Goal: Task Accomplishment & Management: Use online tool/utility

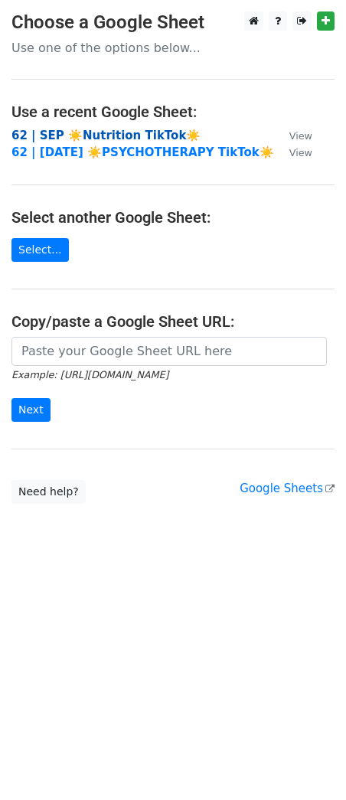
click at [135, 132] on strong "62 | SEP ☀️Nutrition TikTok☀️" at bounding box center [105, 136] width 189 height 14
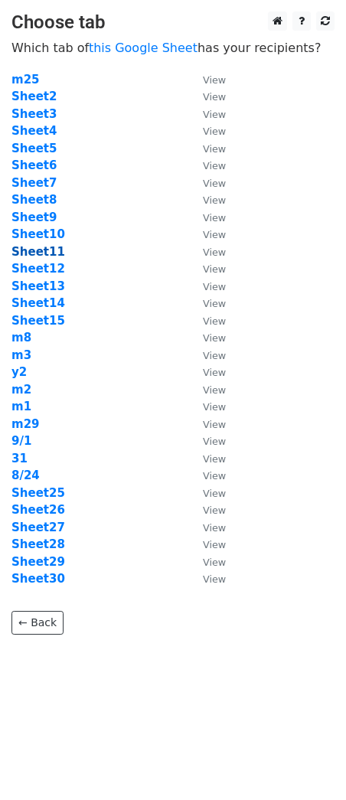
click at [32, 254] on strong "Sheet11" at bounding box center [38, 252] width 54 height 14
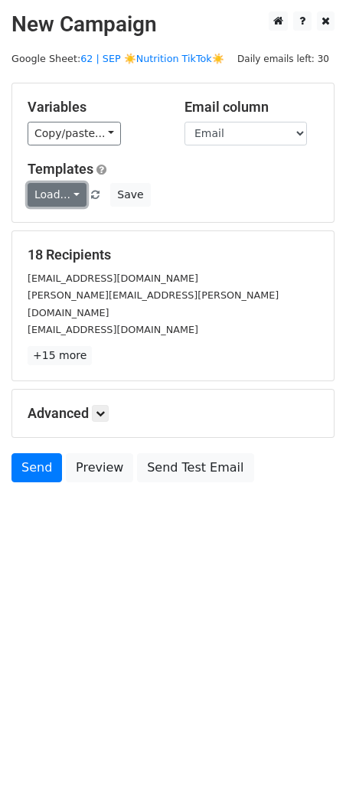
click at [60, 192] on link "Load..." at bounding box center [57, 195] width 59 height 24
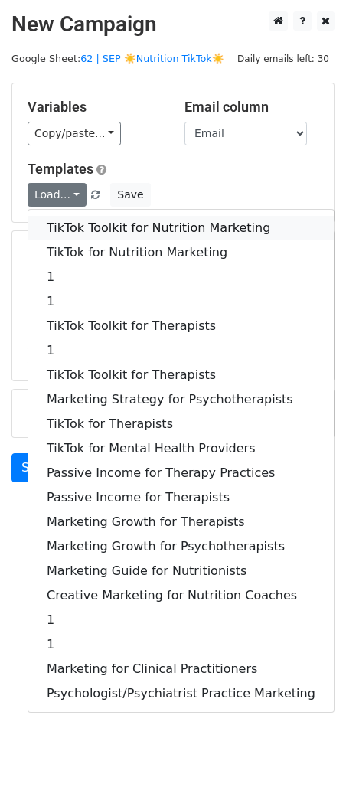
click at [99, 230] on link "TikTok Toolkit for Nutrition Marketing" at bounding box center [180, 228] width 305 height 24
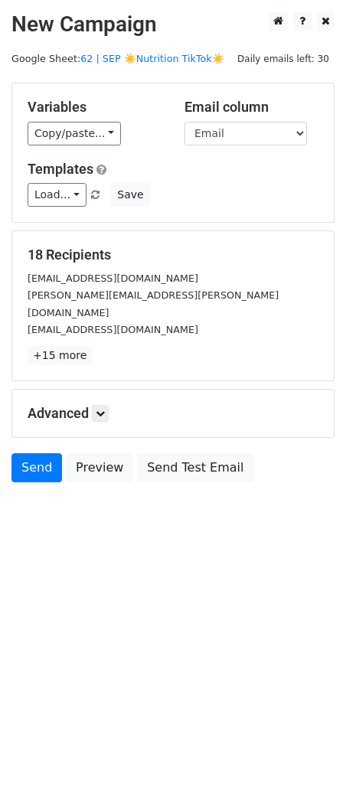
click at [103, 403] on div "Advanced Tracking Track Opens UTM Codes Track Clicks Filters Only include sprea…" at bounding box center [172, 412] width 321 height 47
click at [101, 409] on icon at bounding box center [100, 413] width 9 height 9
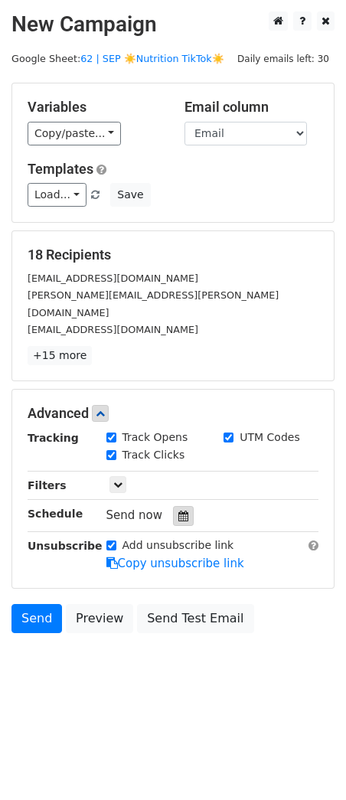
click at [179, 510] on icon at bounding box center [183, 515] width 10 height 11
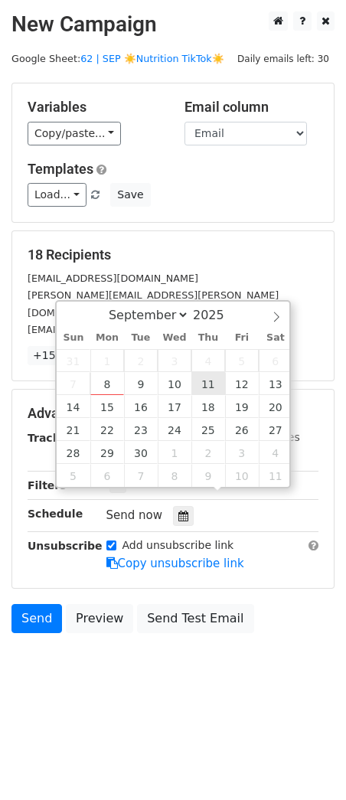
type input "2025-09-11 12:00"
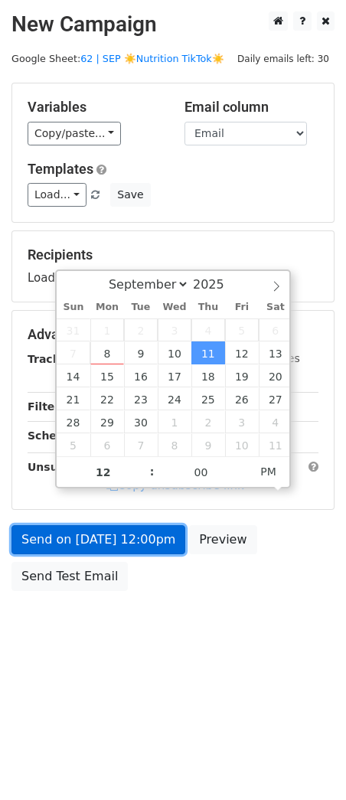
click at [140, 544] on link "Send on Sep 11 at 12:00pm" at bounding box center [98, 539] width 174 height 29
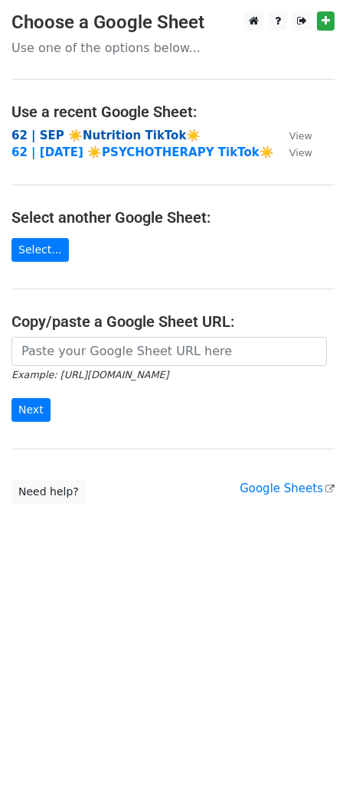
click at [133, 135] on strong "62 | SEP ☀️Nutrition TikTok☀️" at bounding box center [105, 136] width 189 height 14
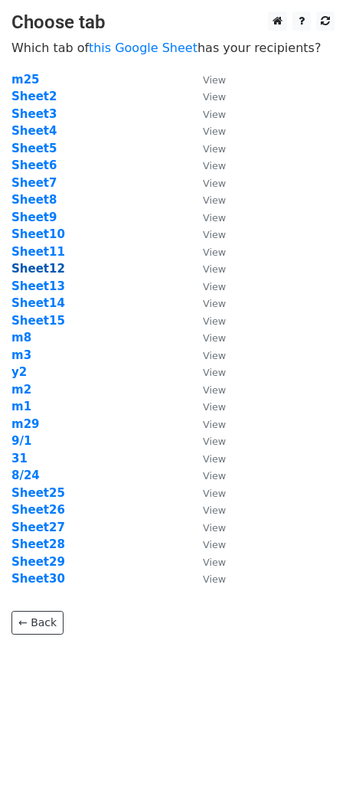
click at [37, 262] on strong "Sheet12" at bounding box center [38, 269] width 54 height 14
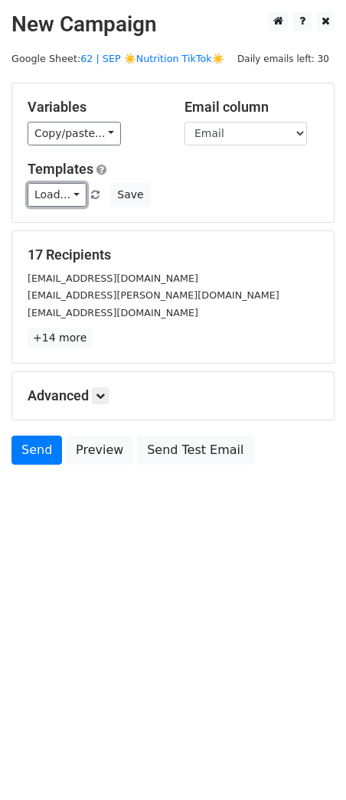
click at [58, 193] on link "Load..." at bounding box center [57, 195] width 59 height 24
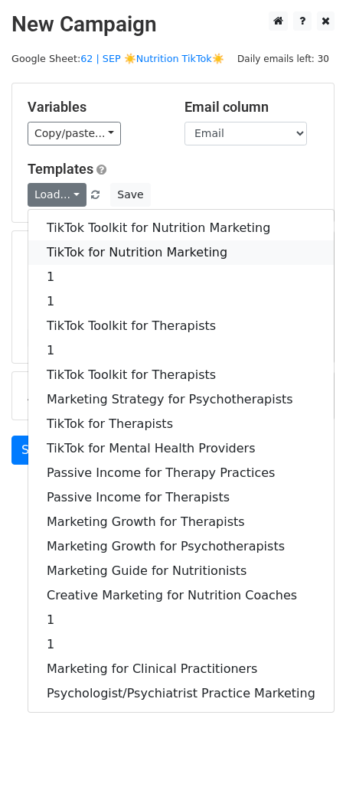
click at [73, 242] on link "TikTok for Nutrition Marketing" at bounding box center [180, 252] width 305 height 24
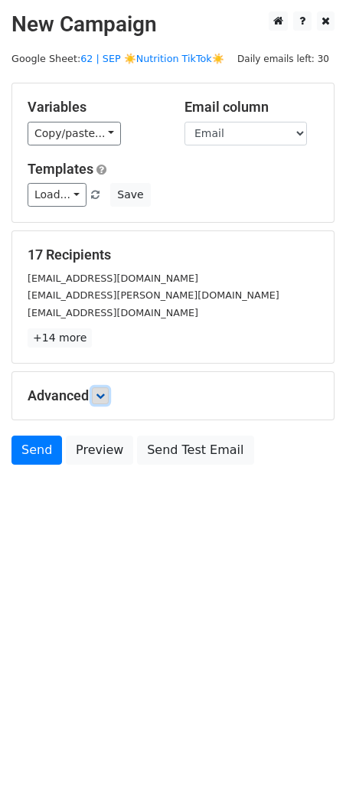
click at [106, 387] on link at bounding box center [100, 395] width 17 height 17
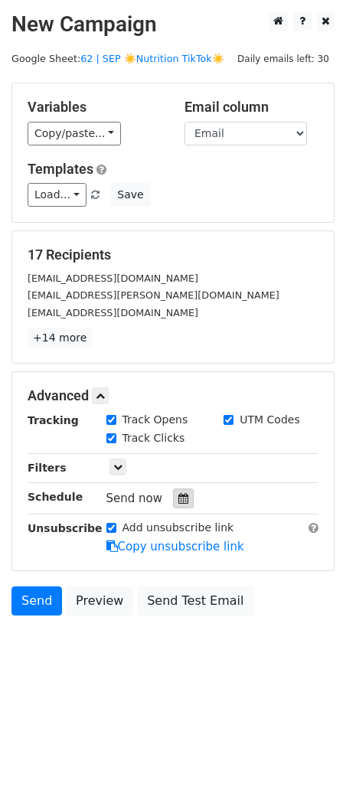
click at [183, 491] on div at bounding box center [183, 498] width 21 height 20
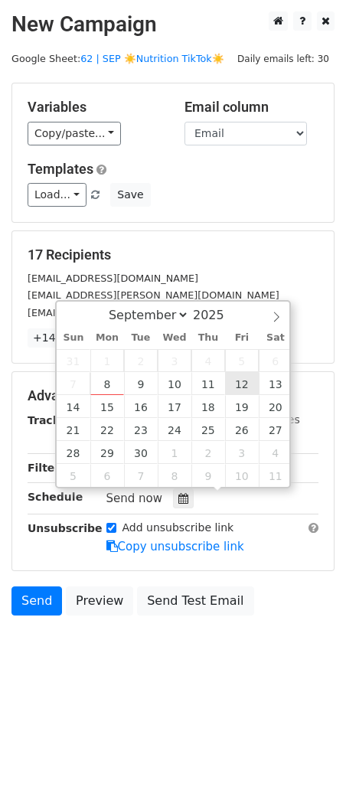
type input "2025-09-12 12:00"
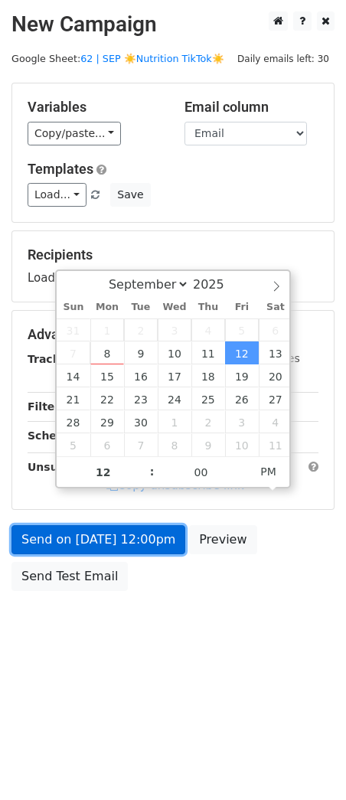
click at [129, 531] on link "Send on Sep 12 at 12:00pm" at bounding box center [98, 539] width 174 height 29
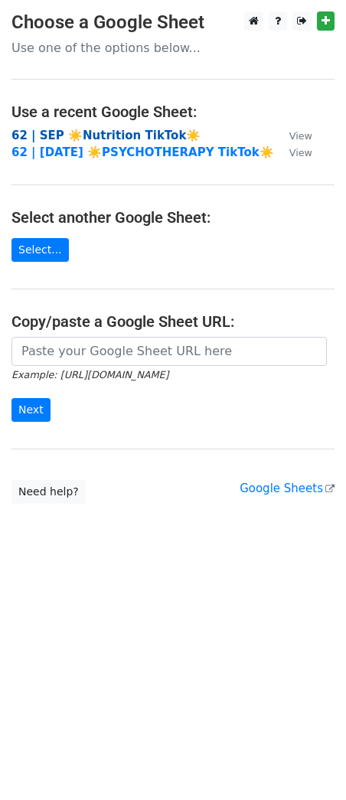
click at [90, 132] on strong "62 | SEP ☀️Nutrition TikTok☀️" at bounding box center [105, 136] width 189 height 14
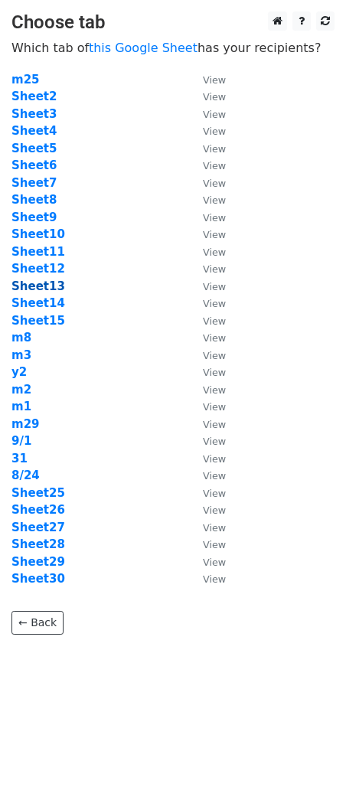
click at [48, 285] on strong "Sheet13" at bounding box center [38, 286] width 54 height 14
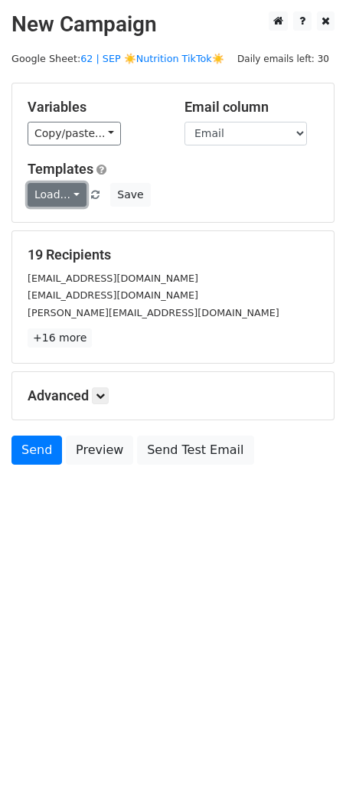
click at [64, 199] on link "Load..." at bounding box center [57, 195] width 59 height 24
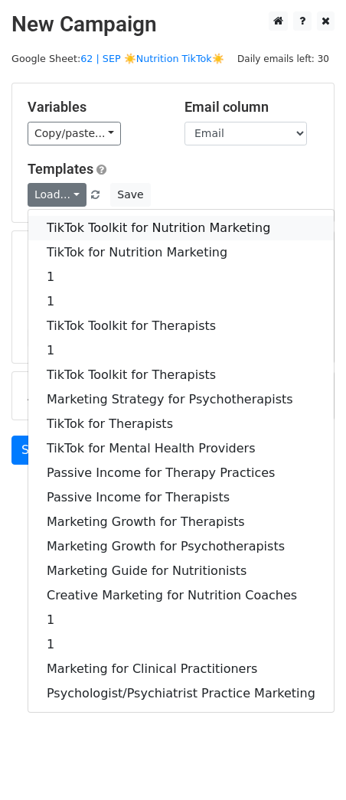
click at [80, 225] on link "TikTok Toolkit for Nutrition Marketing" at bounding box center [180, 228] width 305 height 24
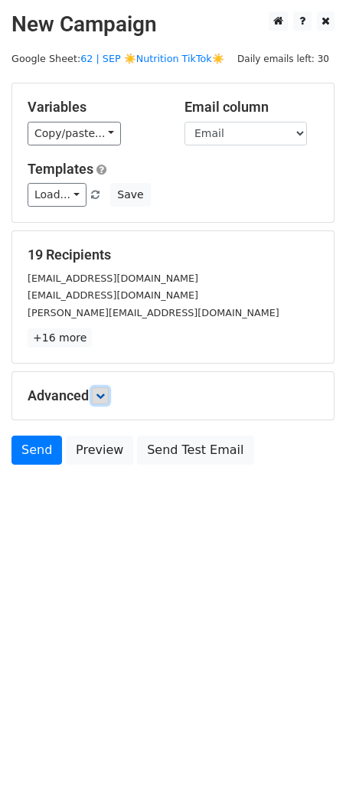
click at [105, 393] on icon at bounding box center [100, 395] width 9 height 9
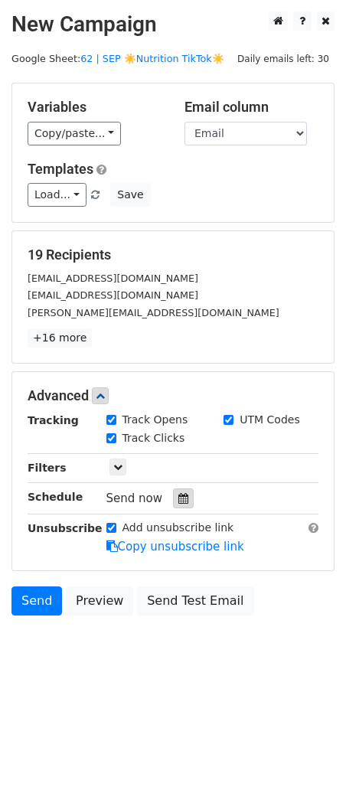
click at [182, 494] on div at bounding box center [183, 498] width 21 height 20
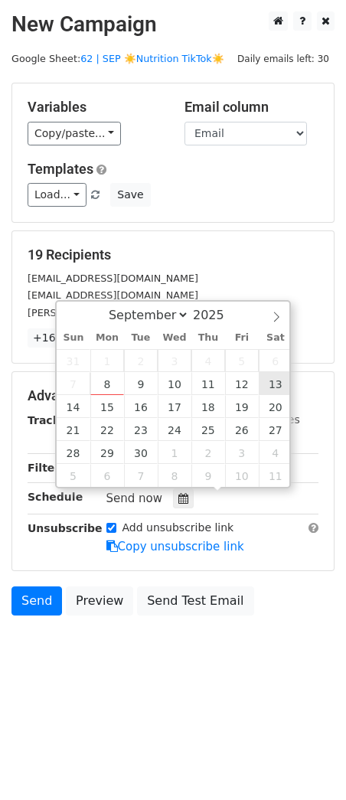
type input "2025-09-13 12:00"
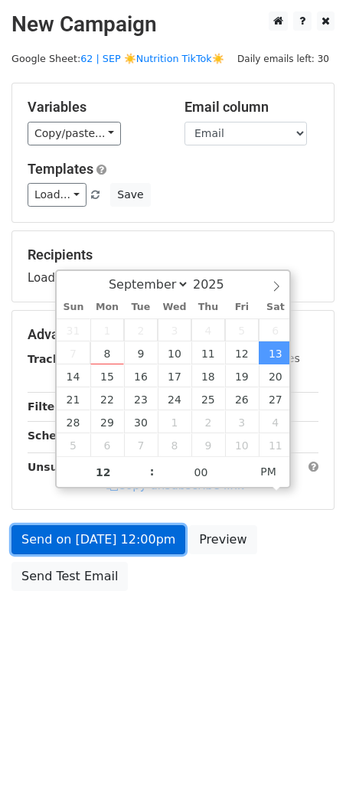
click at [142, 549] on link "Send on Sep 13 at 12:00pm" at bounding box center [98, 539] width 174 height 29
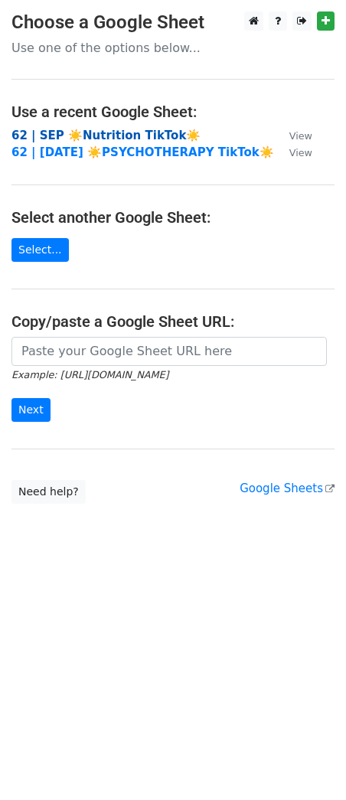
click at [123, 132] on strong "62 | SEP ☀️Nutrition TikTok☀️" at bounding box center [105, 136] width 189 height 14
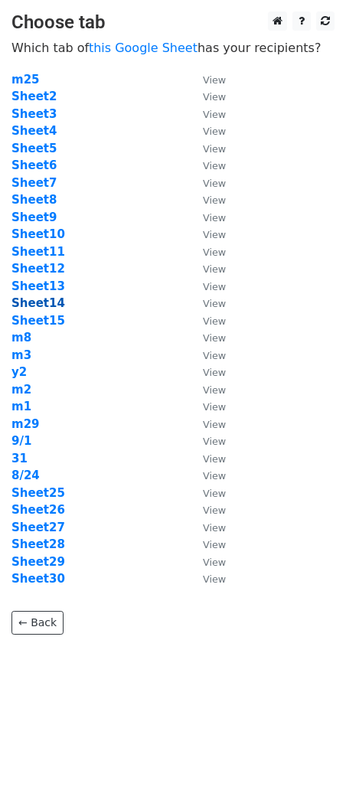
click at [36, 306] on strong "Sheet14" at bounding box center [38, 303] width 54 height 14
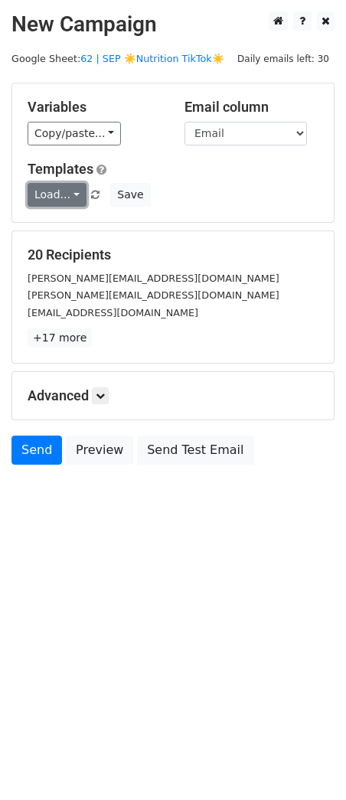
click at [64, 196] on link "Load..." at bounding box center [57, 195] width 59 height 24
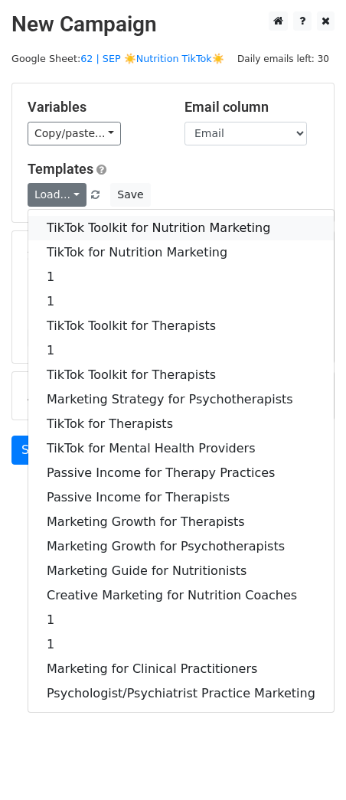
click at [67, 220] on link "TikTok Toolkit for Nutrition Marketing" at bounding box center [180, 228] width 305 height 24
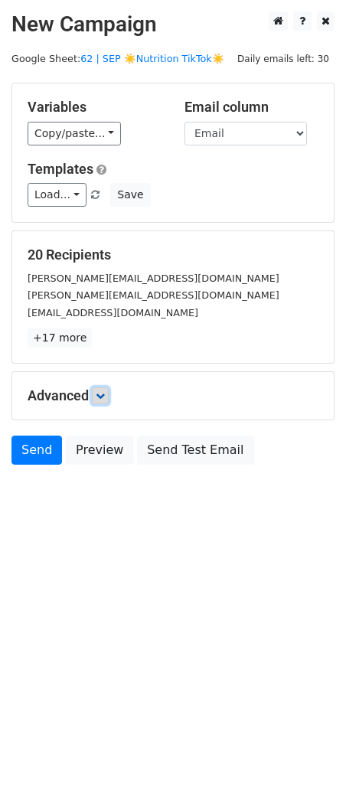
click at [109, 396] on link at bounding box center [100, 395] width 17 height 17
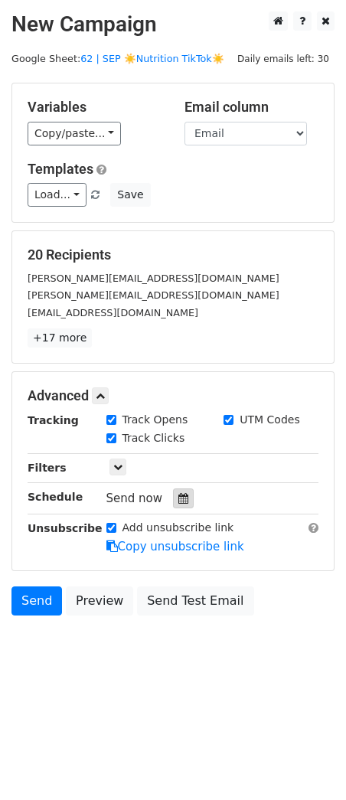
click at [181, 498] on icon at bounding box center [183, 498] width 10 height 11
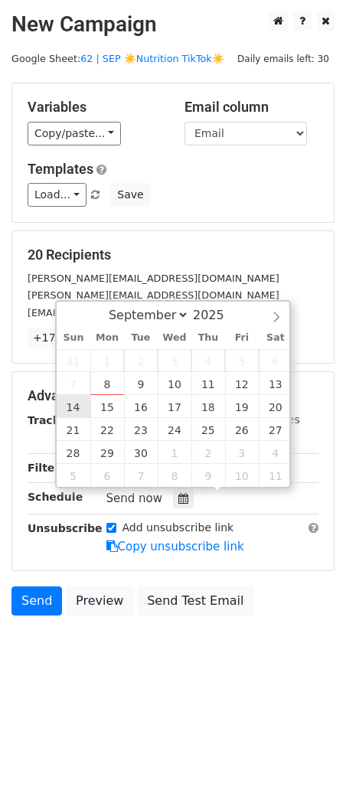
type input "2025-09-14 12:00"
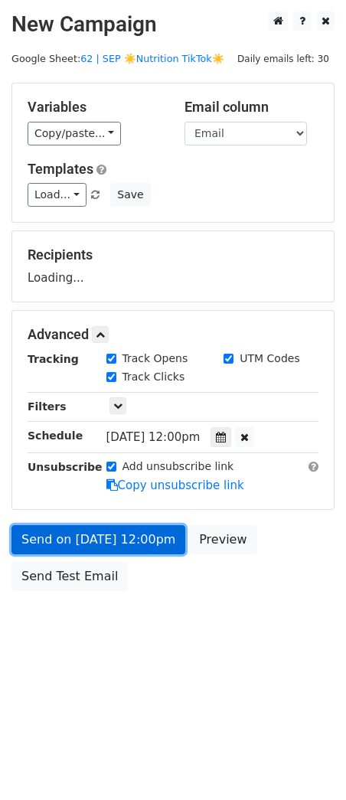
click at [95, 542] on link "Send on Sep 14 at 12:00pm" at bounding box center [98, 539] width 174 height 29
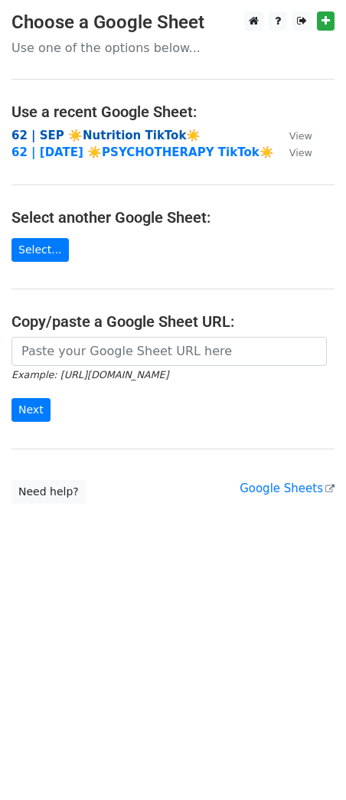
click at [103, 140] on strong "62 | SEP ☀️Nutrition TikTok☀️" at bounding box center [105, 136] width 189 height 14
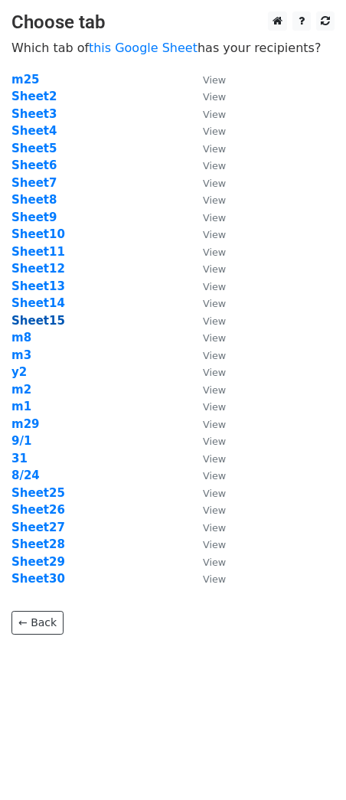
click at [37, 320] on strong "Sheet15" at bounding box center [38, 321] width 54 height 14
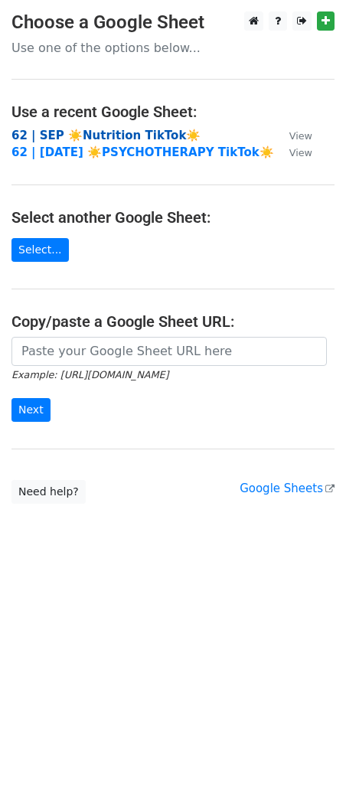
click at [122, 135] on strong "62 | SEP ☀️Nutrition TikTok☀️" at bounding box center [105, 136] width 189 height 14
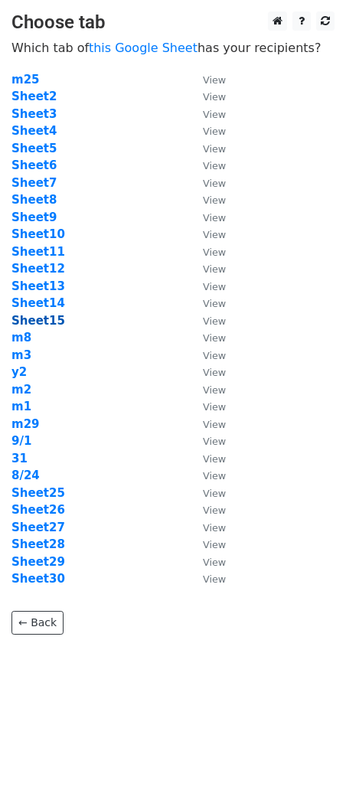
click at [50, 321] on strong "Sheet15" at bounding box center [38, 321] width 54 height 14
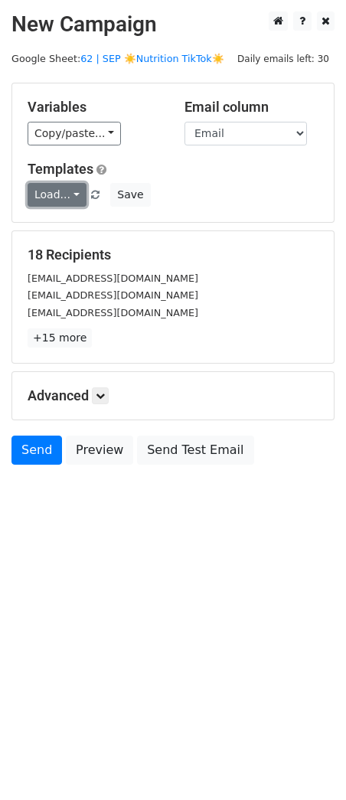
click at [54, 203] on link "Load..." at bounding box center [57, 195] width 59 height 24
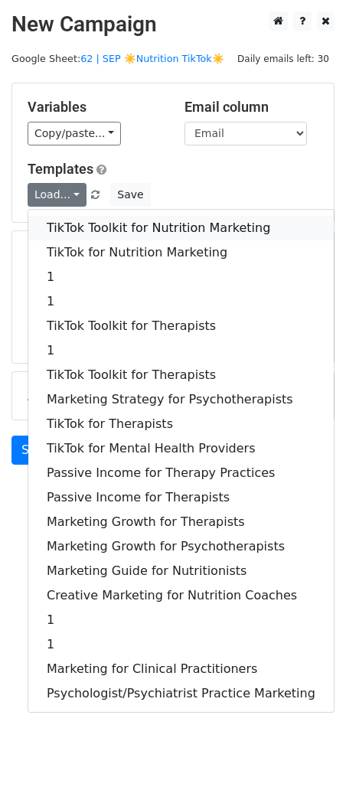
click at [53, 229] on link "TikTok Toolkit for Nutrition Marketing" at bounding box center [180, 228] width 305 height 24
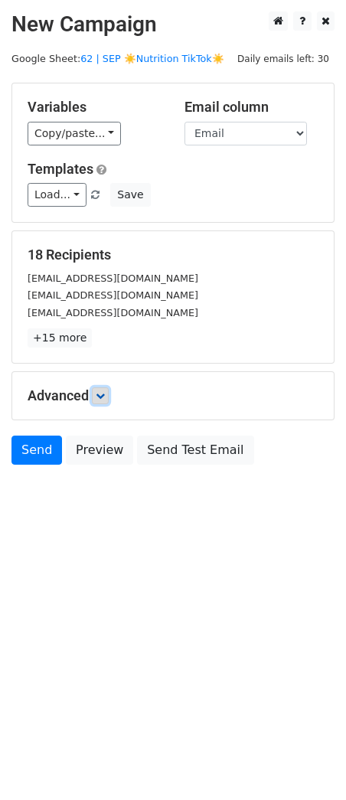
click at [100, 401] on link at bounding box center [100, 395] width 17 height 17
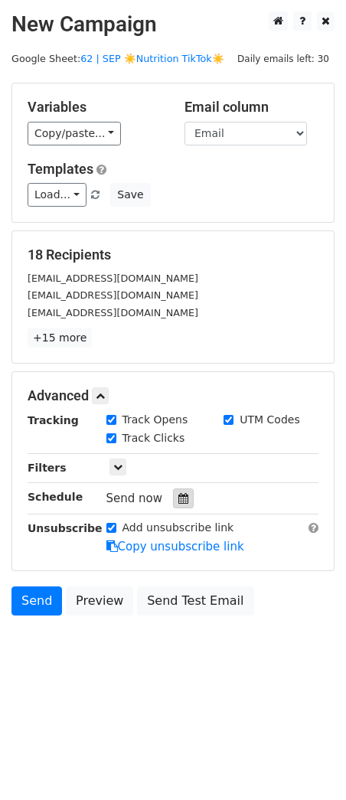
click at [175, 487] on div "Tracking Track Opens UTM Codes Track Clicks Filters Only include spreadsheet ro…" at bounding box center [173, 483] width 291 height 143
click at [179, 493] on icon at bounding box center [183, 498] width 10 height 11
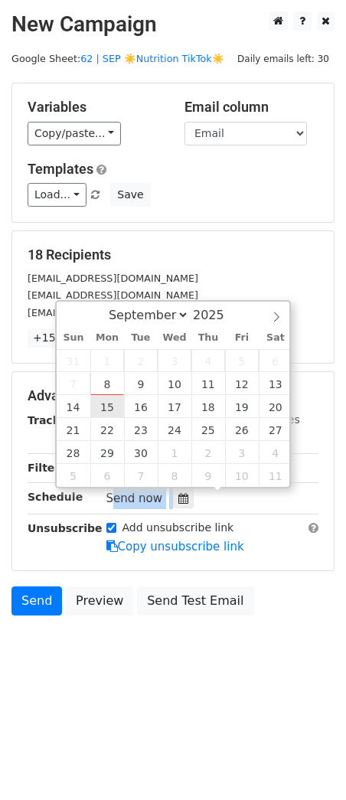
type input "2025-09-15 12:00"
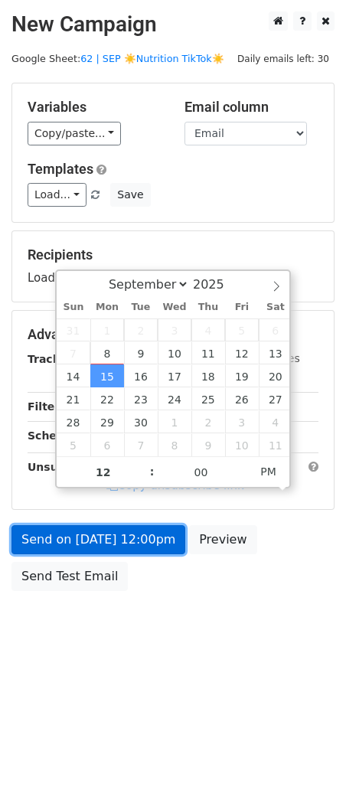
click at [103, 534] on link "Send on Sep 15 at 12:00pm" at bounding box center [98, 539] width 174 height 29
